Goal: Transaction & Acquisition: Download file/media

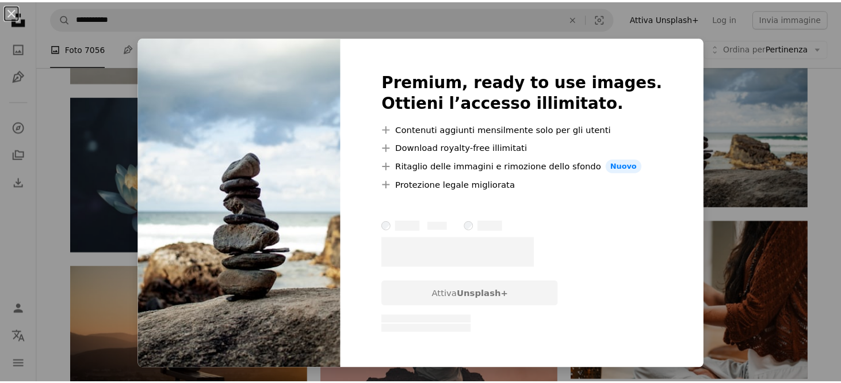
scroll to position [0, 129]
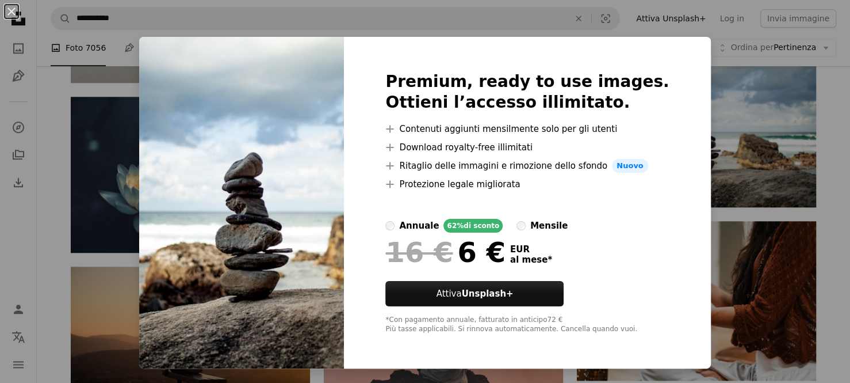
click at [822, 187] on div "An X shape Premium, ready to use images. Ottieni l’accesso illimitato. A plus s…" at bounding box center [425, 191] width 850 height 383
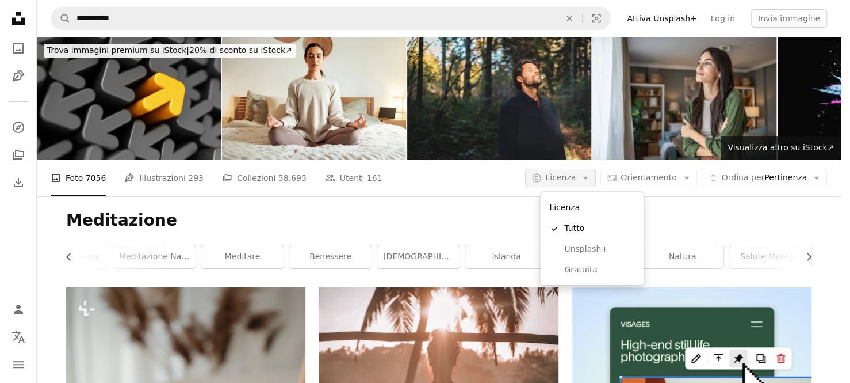
click at [576, 174] on span "Licenza" at bounding box center [561, 177] width 30 height 9
click at [578, 266] on span "Gratuita" at bounding box center [599, 270] width 70 height 12
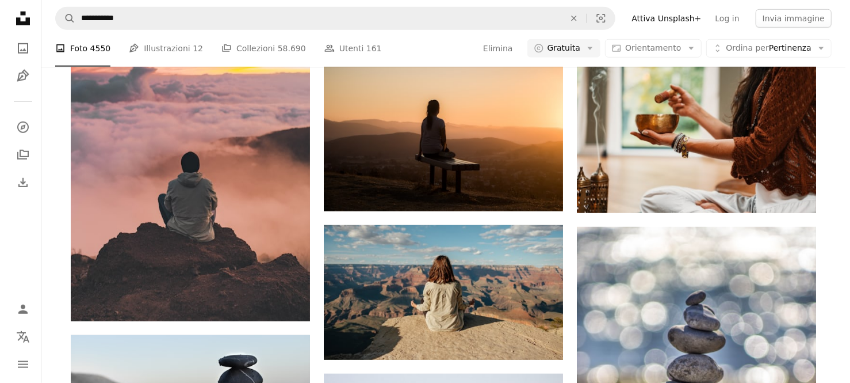
scroll to position [556, 0]
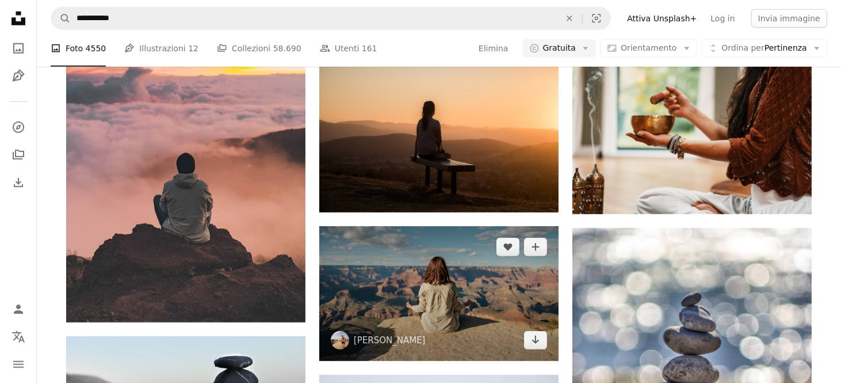
click at [475, 281] on img at bounding box center [438, 293] width 239 height 135
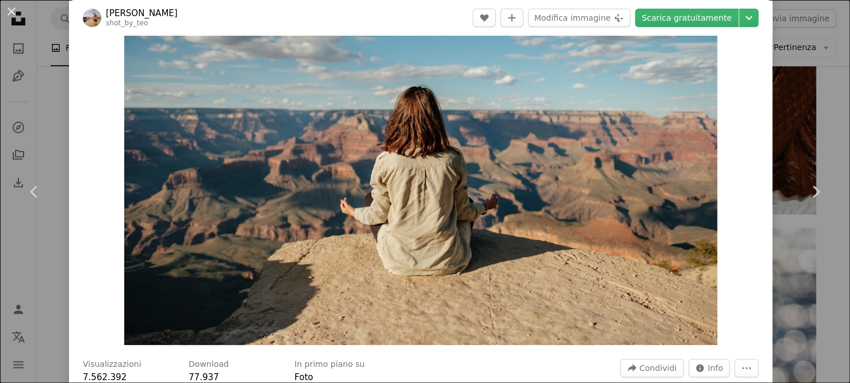
scroll to position [40, 0]
click at [704, 14] on link "Scarica gratuitamente" at bounding box center [687, 18] width 104 height 18
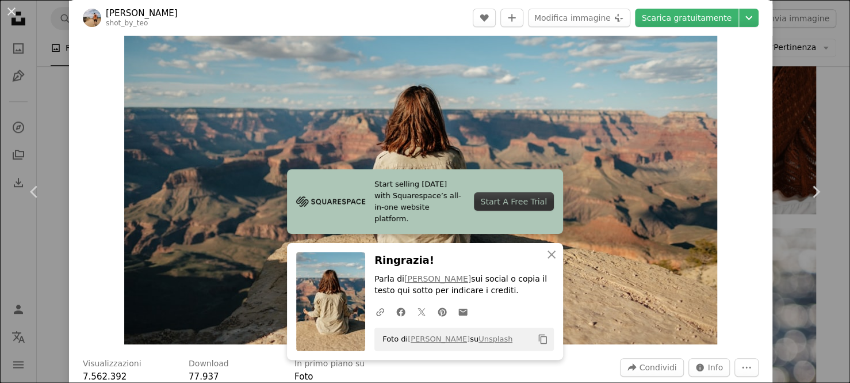
click at [538, 338] on icon "Copy content" at bounding box center [543, 339] width 10 height 10
